Goal: Check status: Check status

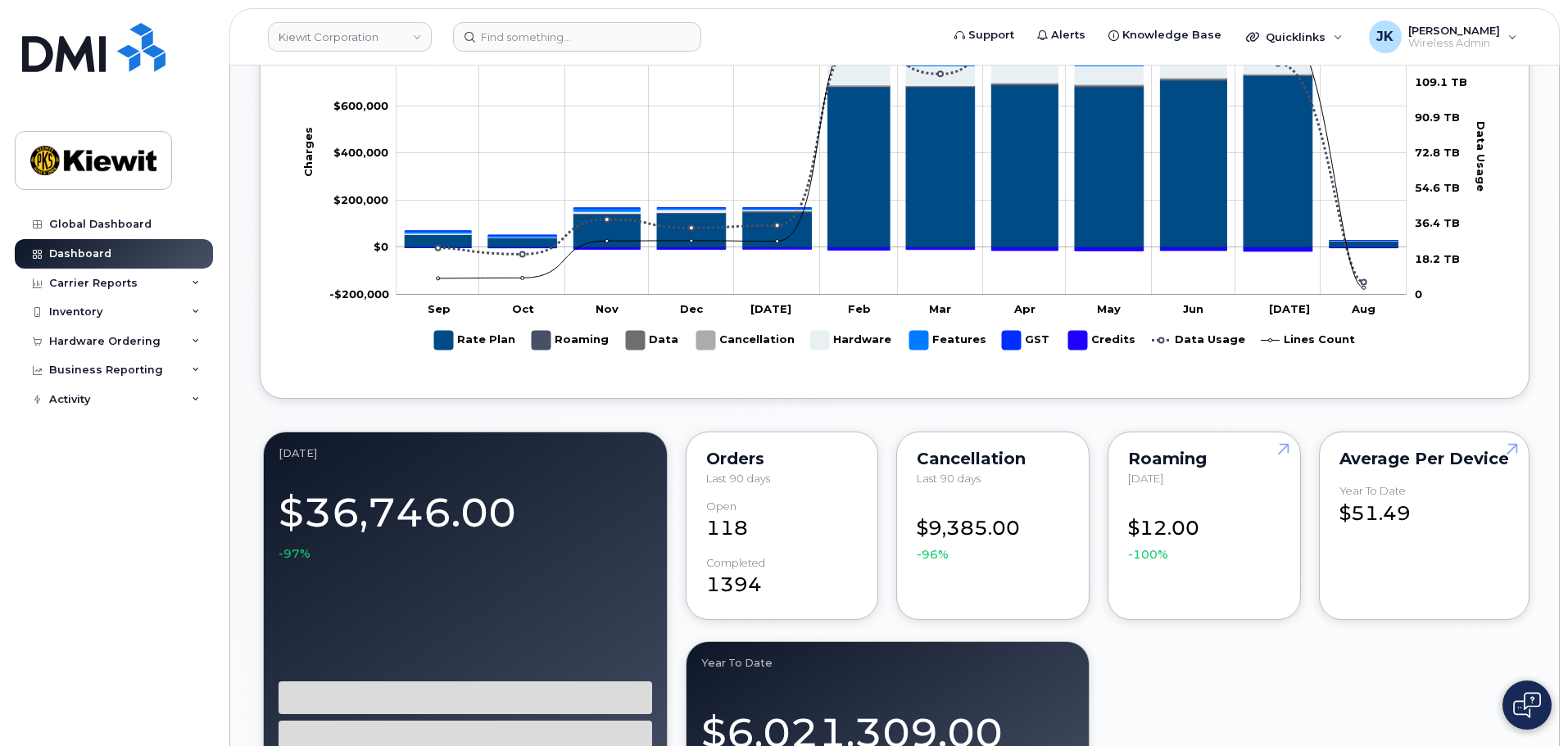
scroll to position [1065, 0]
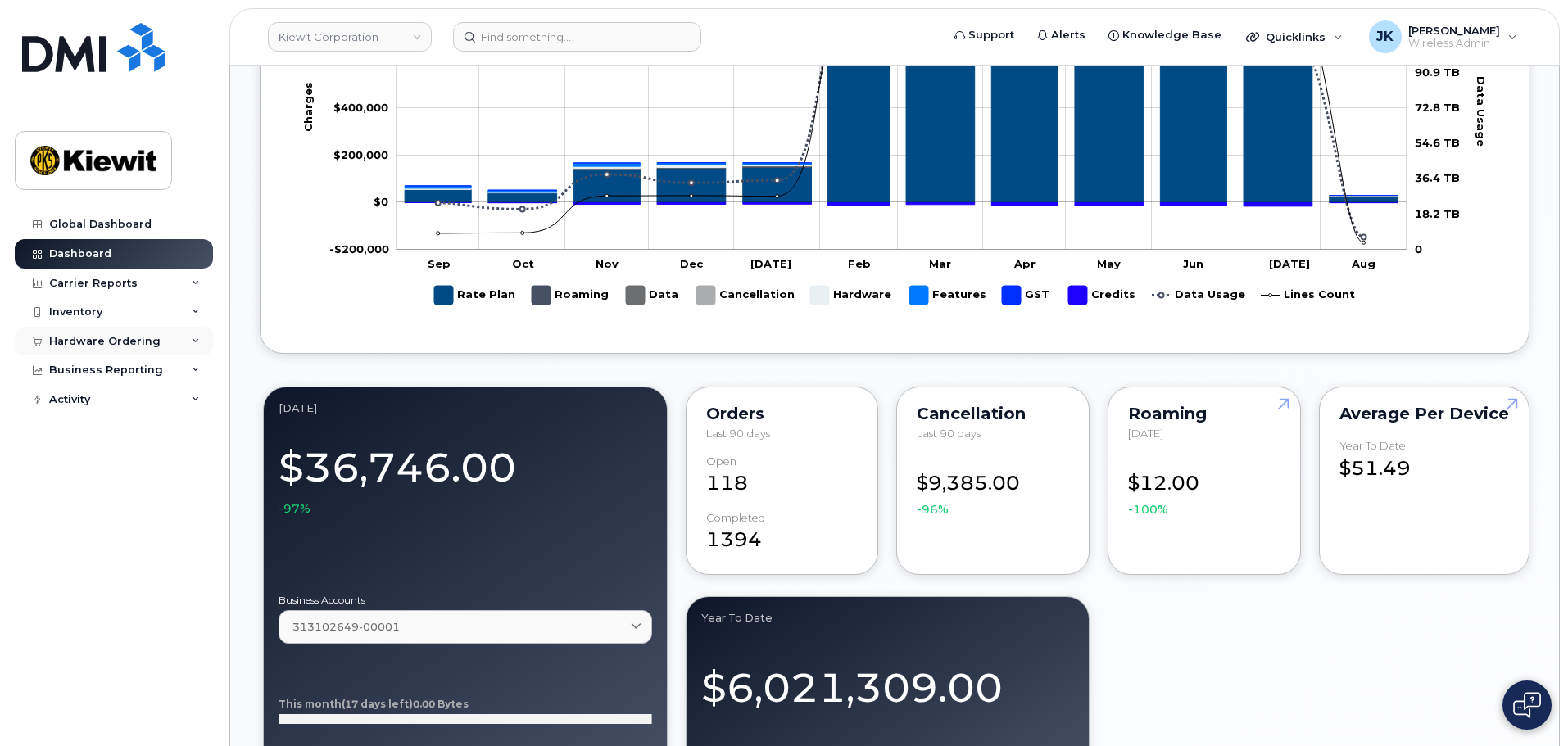
click at [93, 341] on div "Hardware Ordering" at bounding box center [105, 341] width 112 height 13
click at [95, 399] on link "Orders" at bounding box center [128, 403] width 169 height 31
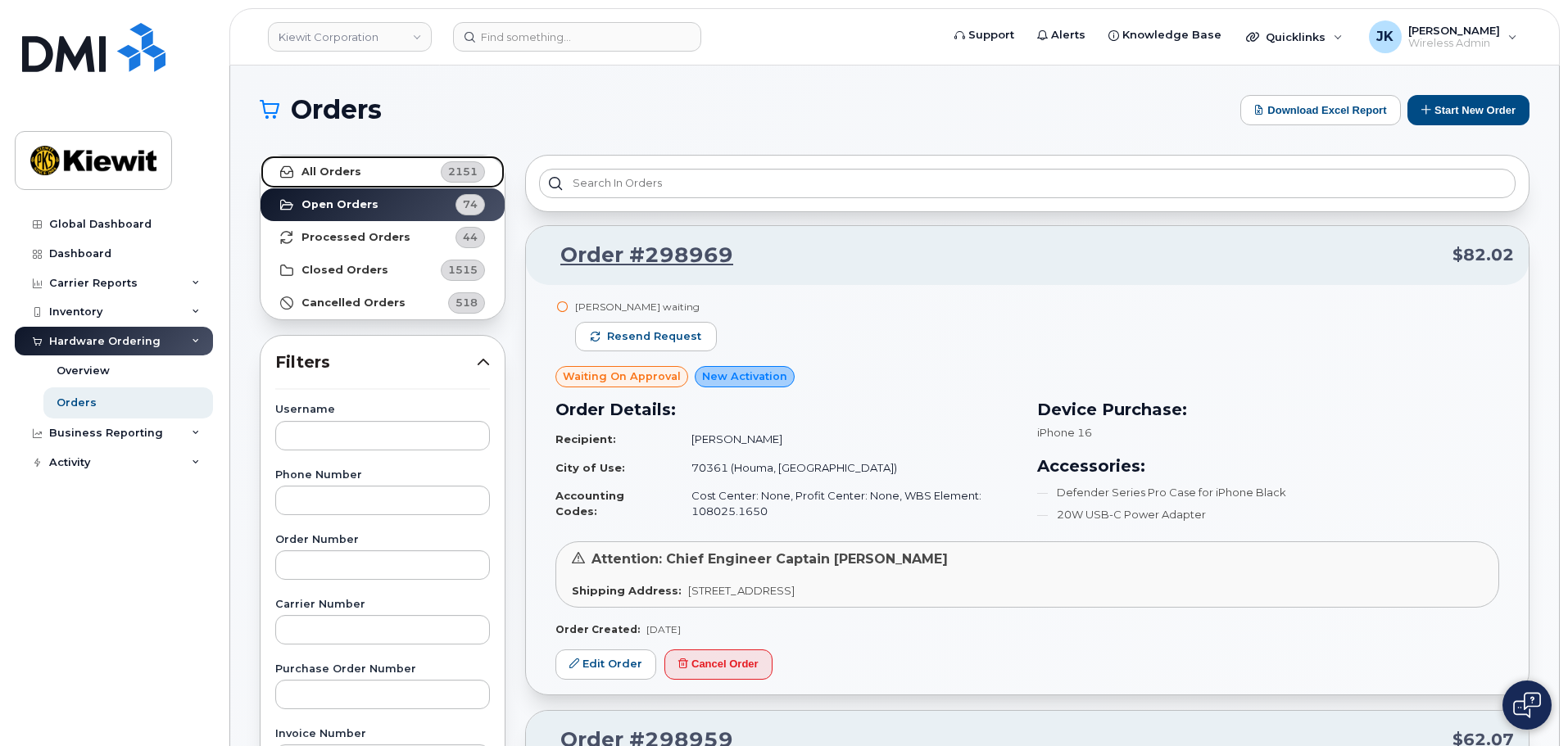
click at [347, 169] on strong "All Orders" at bounding box center [332, 172] width 60 height 13
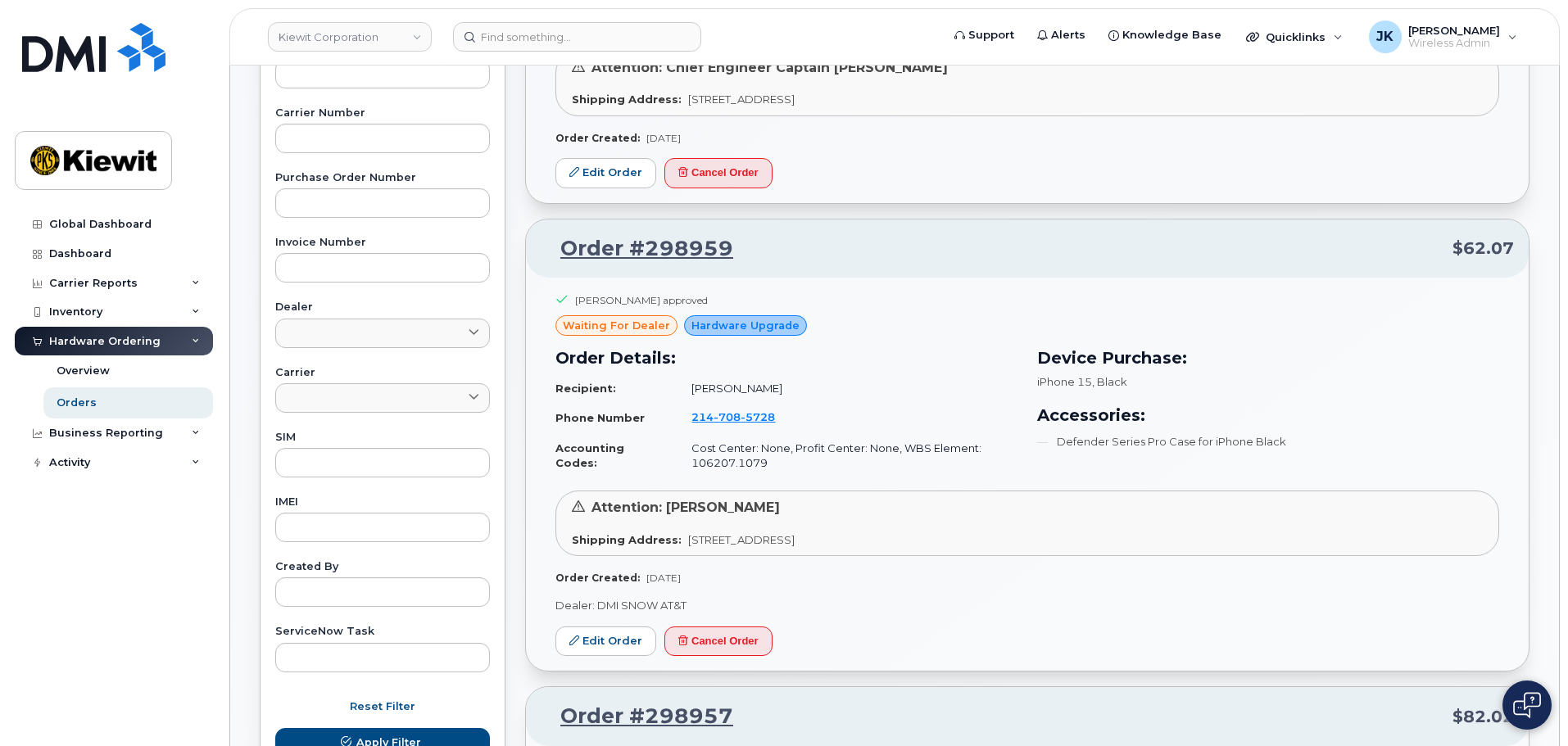
scroll to position [82, 0]
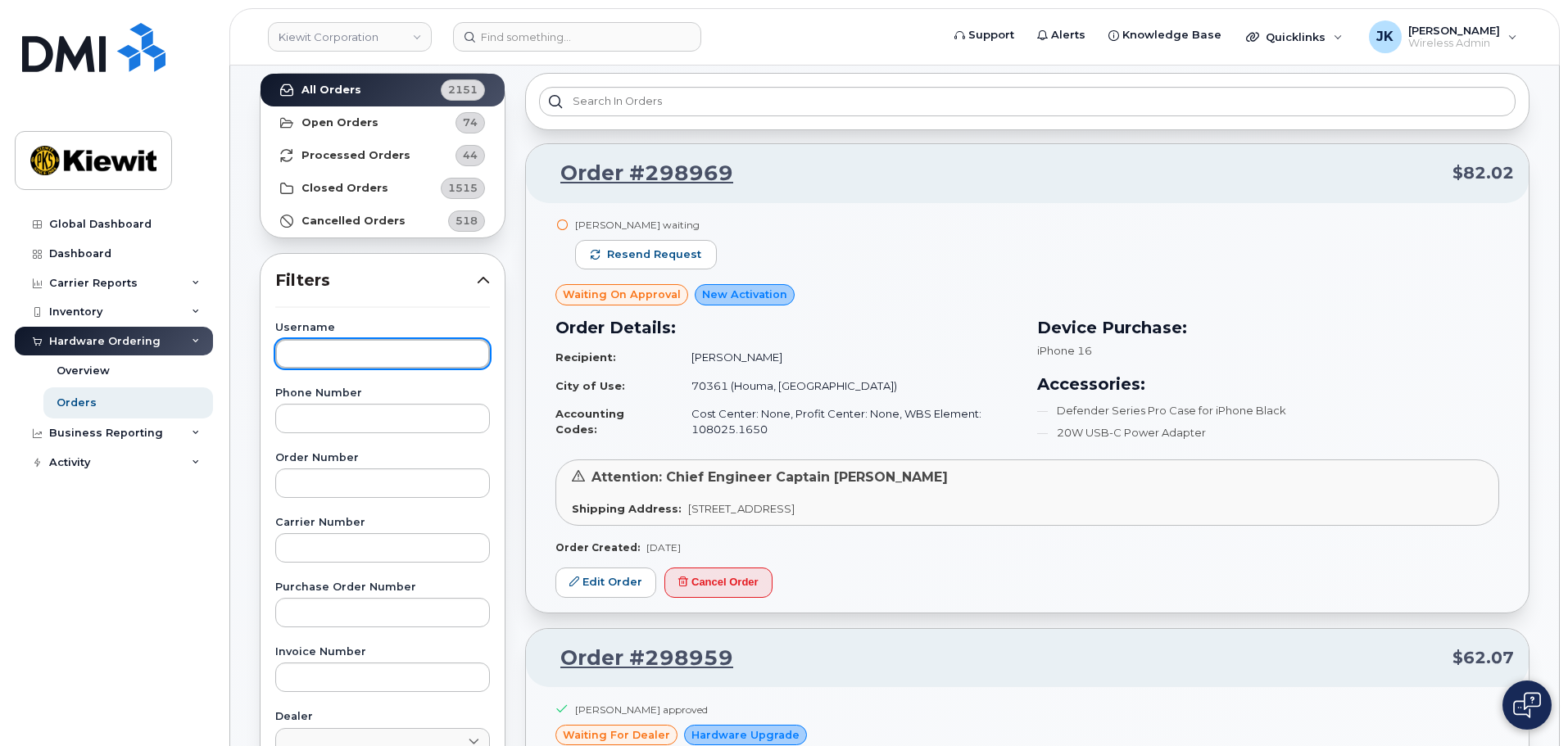
click at [357, 359] on input "text" at bounding box center [383, 354] width 215 height 29
type input "[PERSON_NAME]"
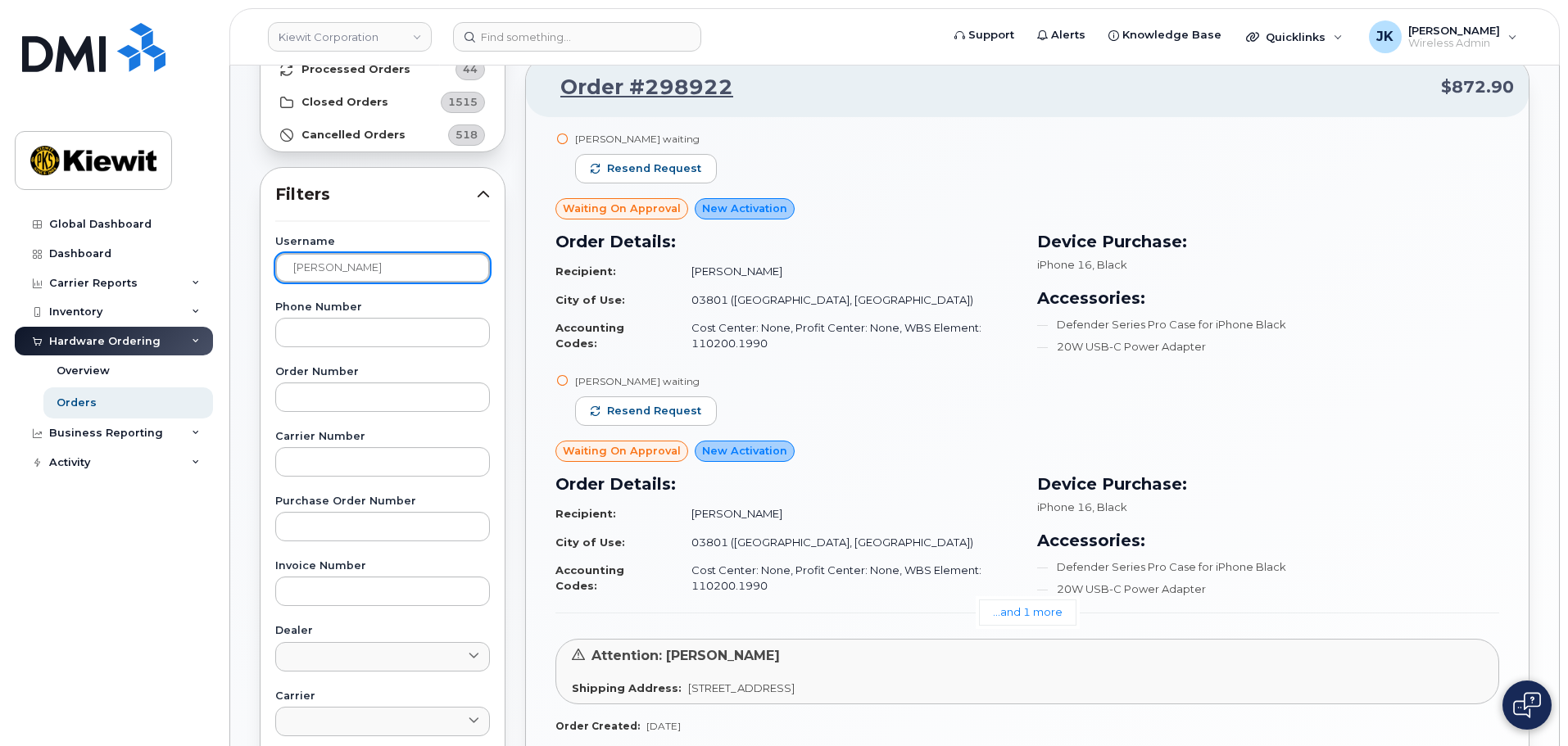
scroll to position [48, 0]
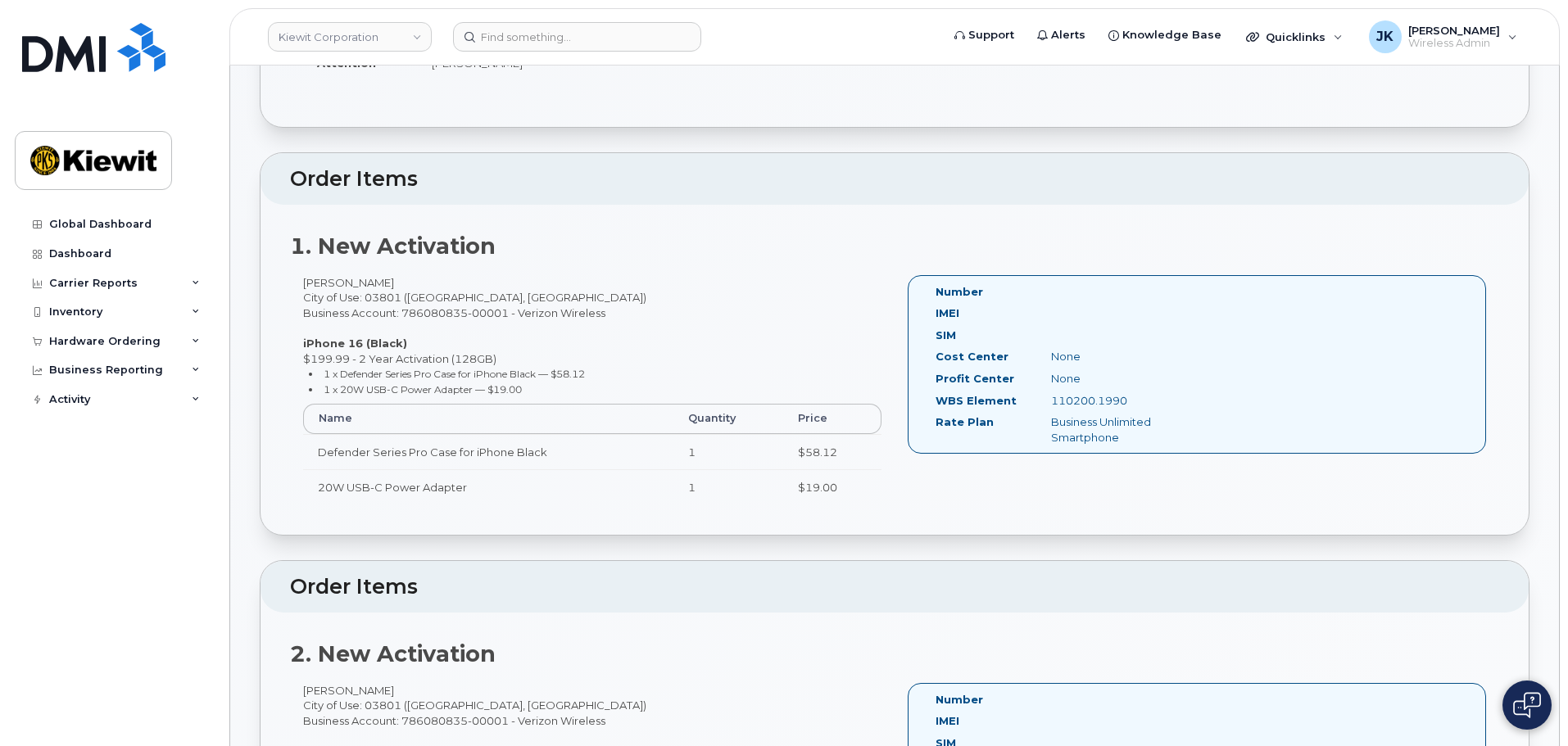
scroll to position [246, 0]
